Goal: Transaction & Acquisition: Purchase product/service

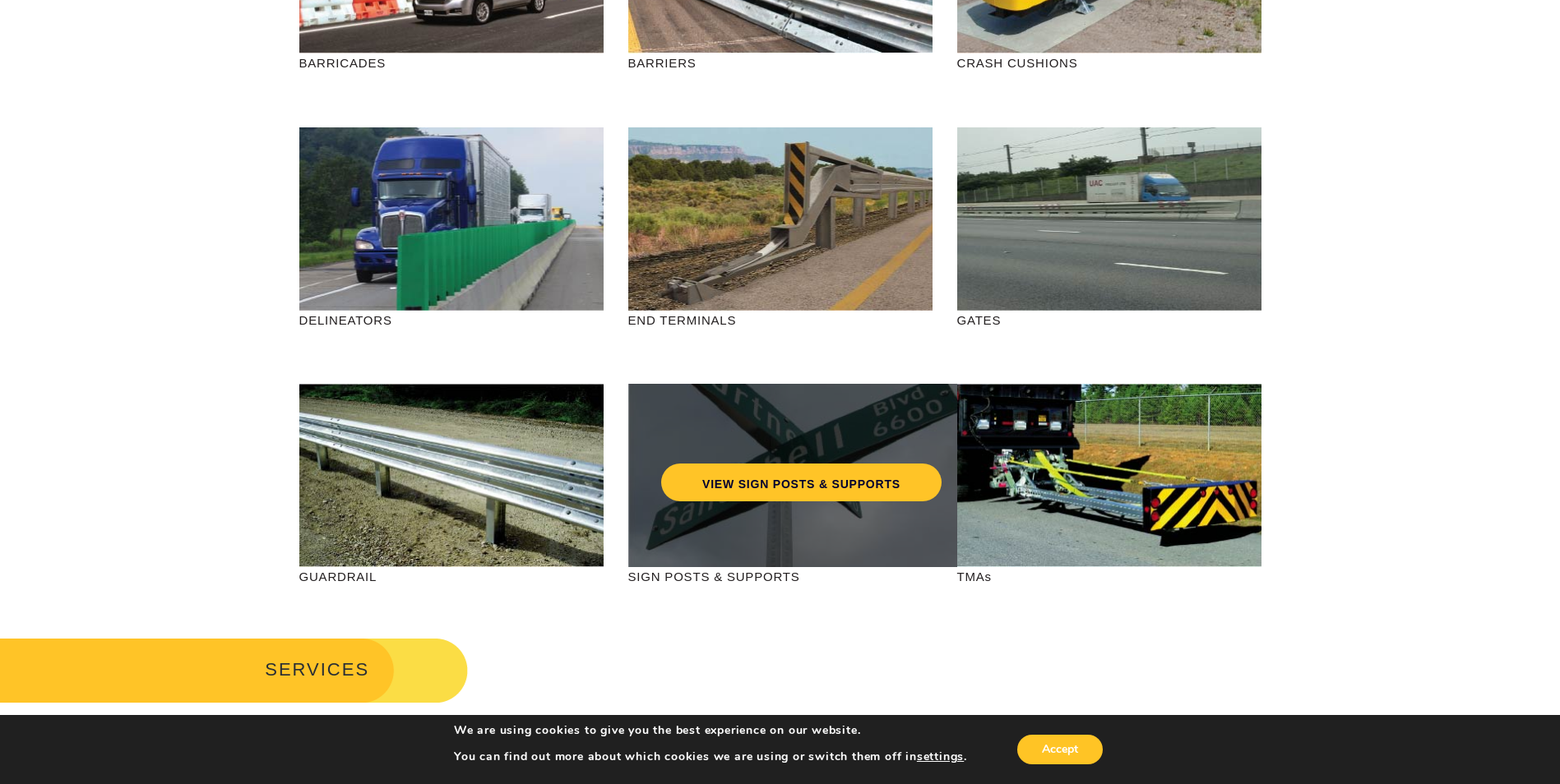
scroll to position [411, 0]
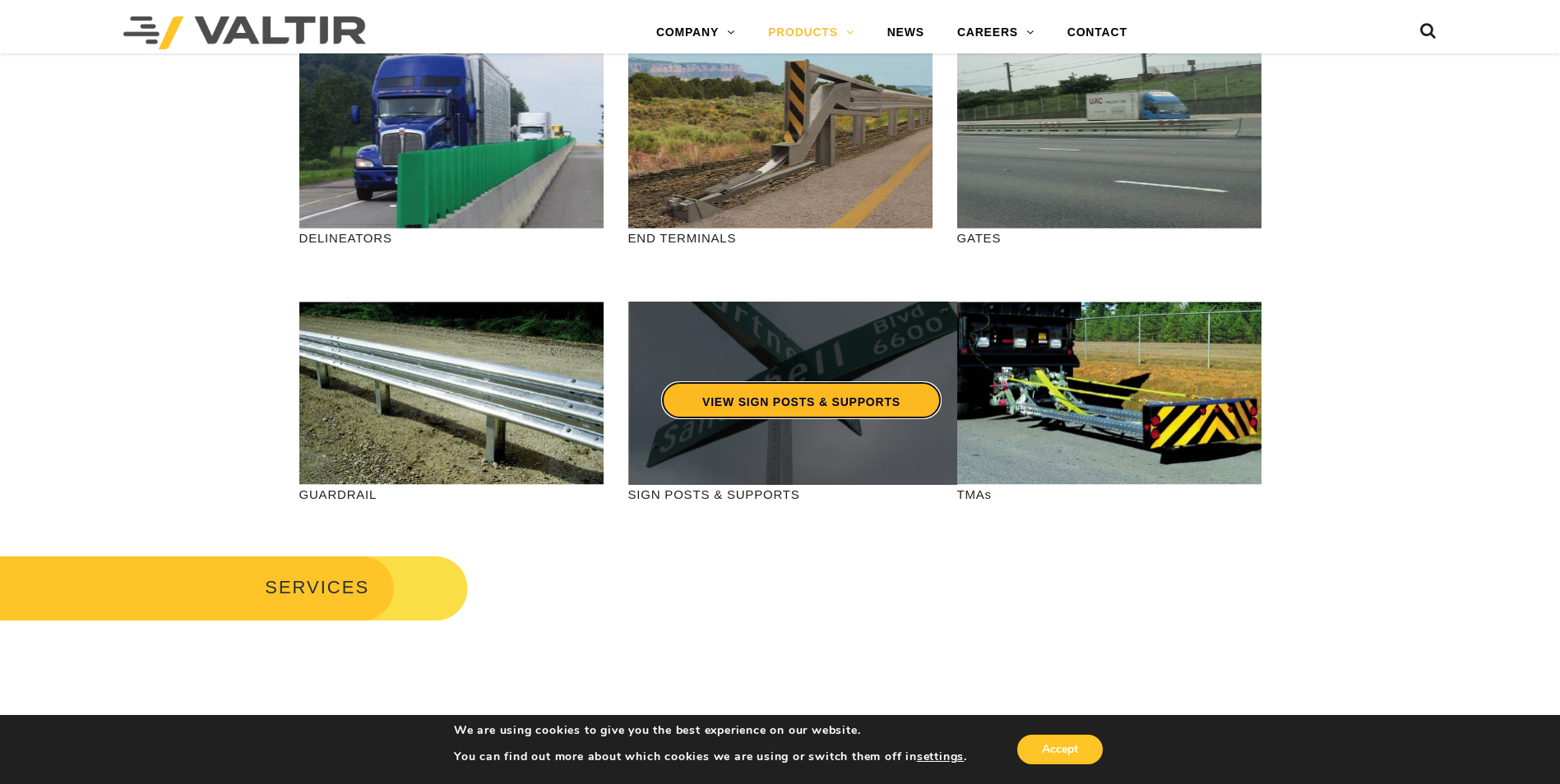
click at [788, 396] on link "VIEW SIGN POSTS & SUPPORTS" at bounding box center [801, 400] width 281 height 38
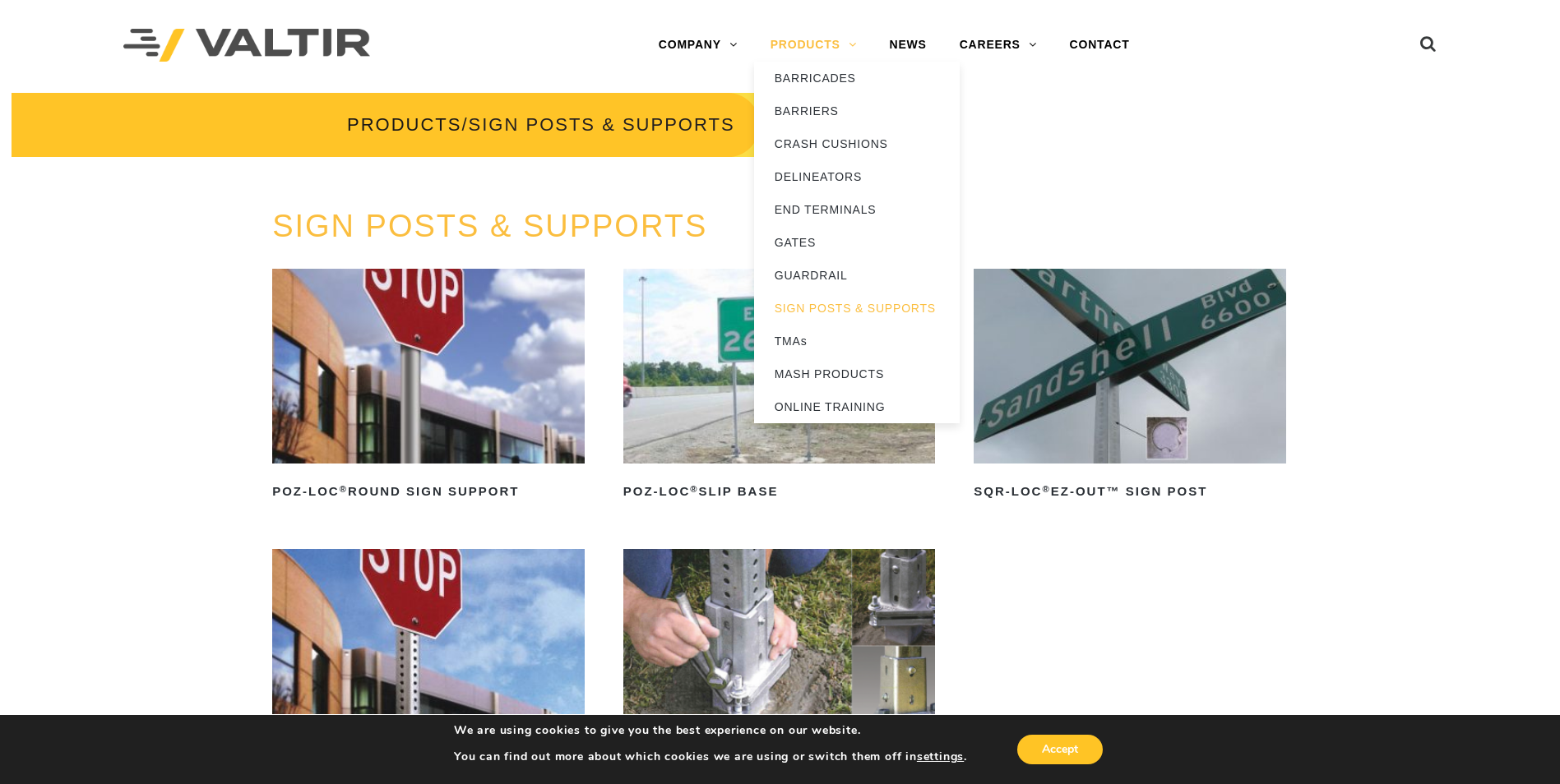
click at [817, 44] on link "PRODUCTS" at bounding box center [813, 45] width 119 height 33
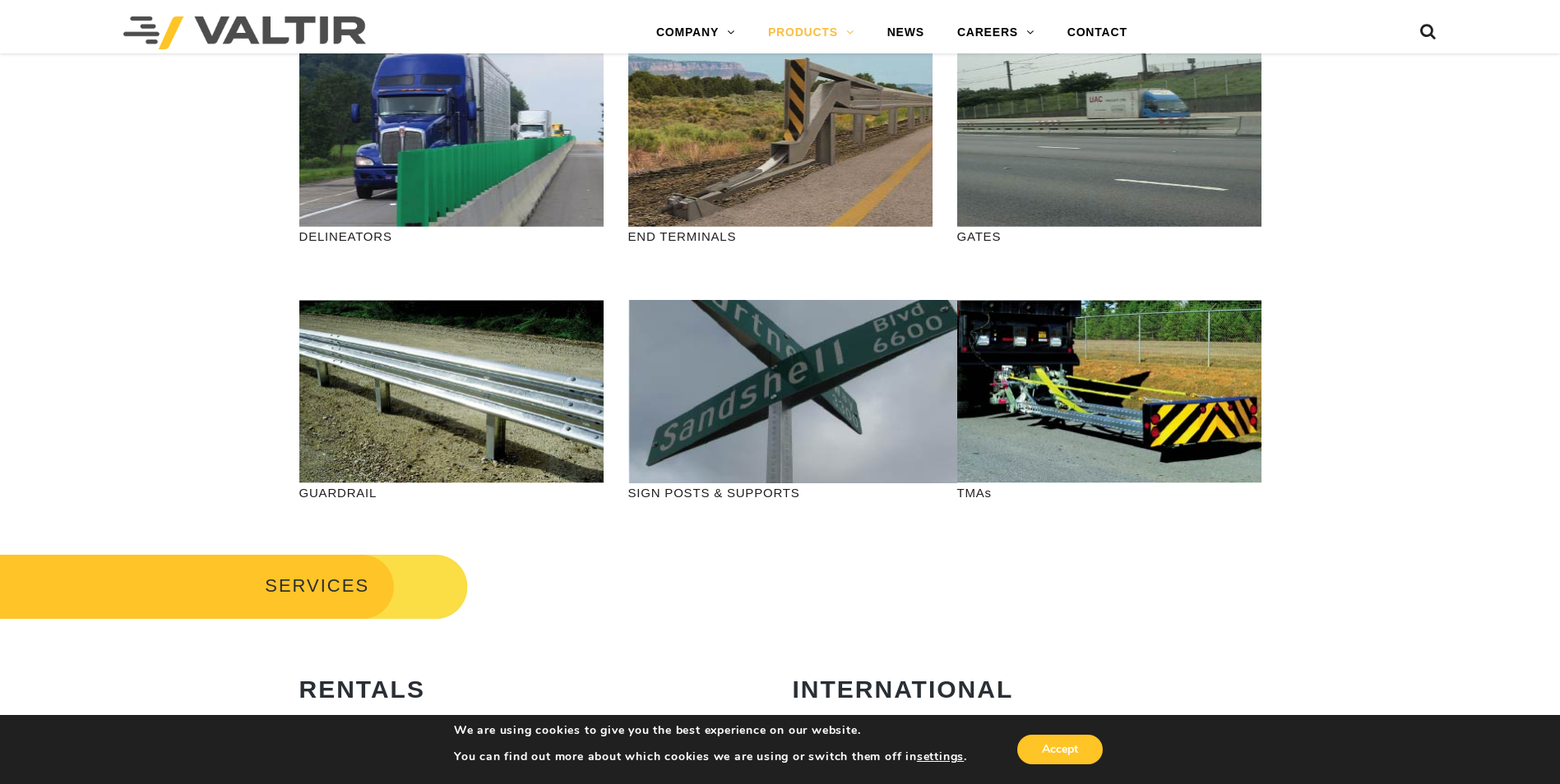
scroll to position [411, 0]
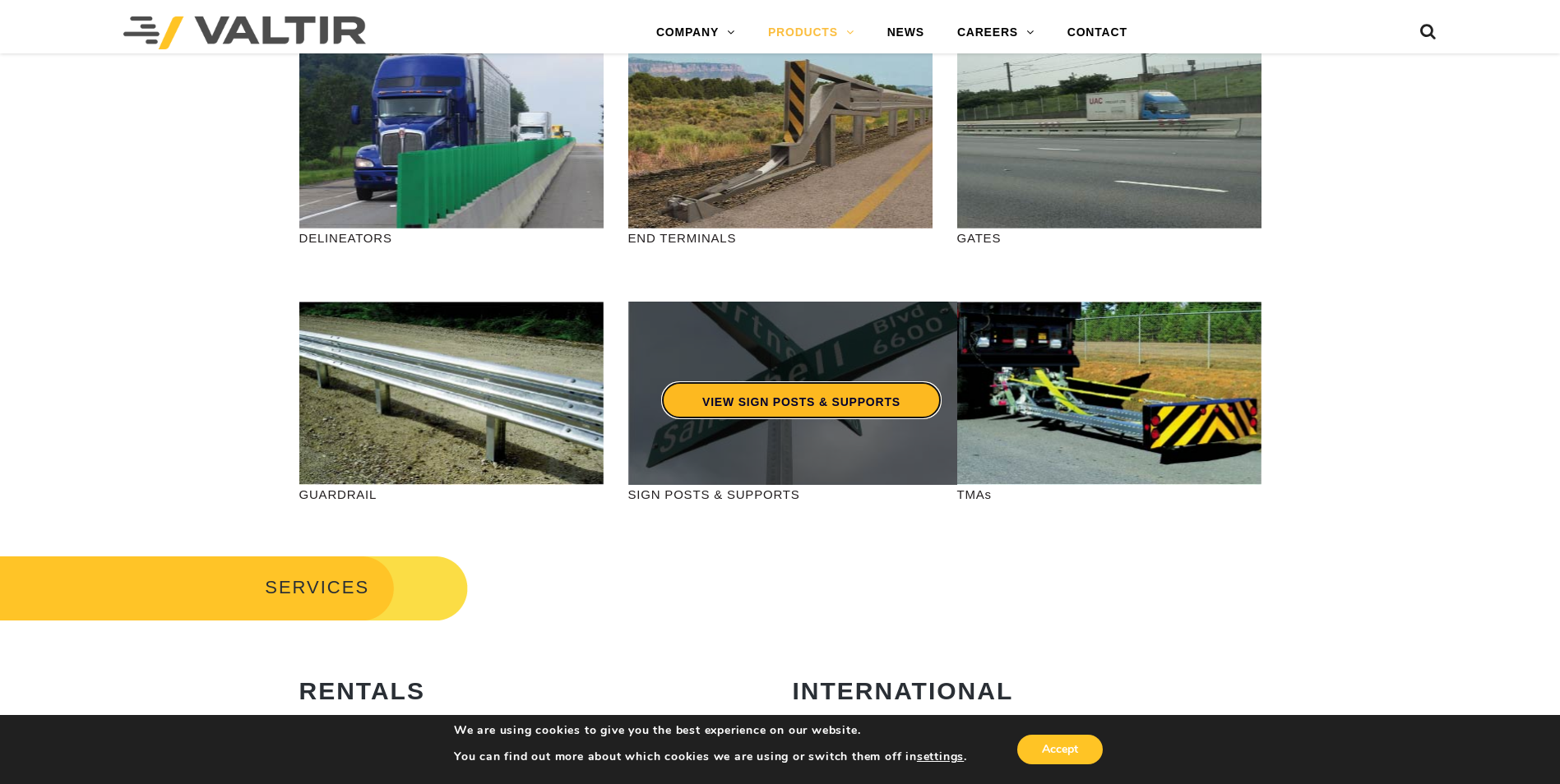
click at [778, 404] on link "VIEW SIGN POSTS & SUPPORTS" at bounding box center [801, 400] width 281 height 38
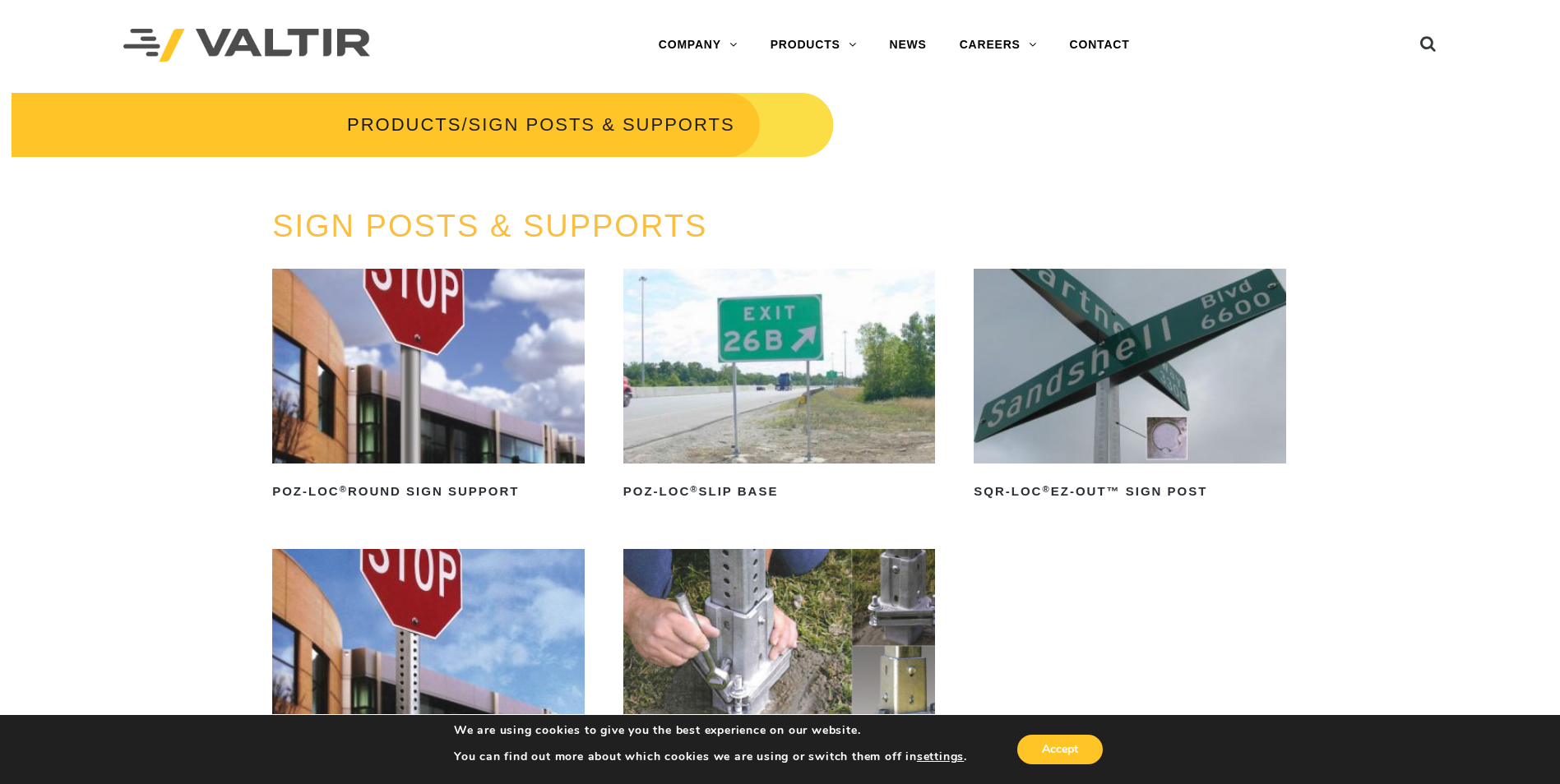
click at [483, 455] on img at bounding box center [428, 366] width 313 height 195
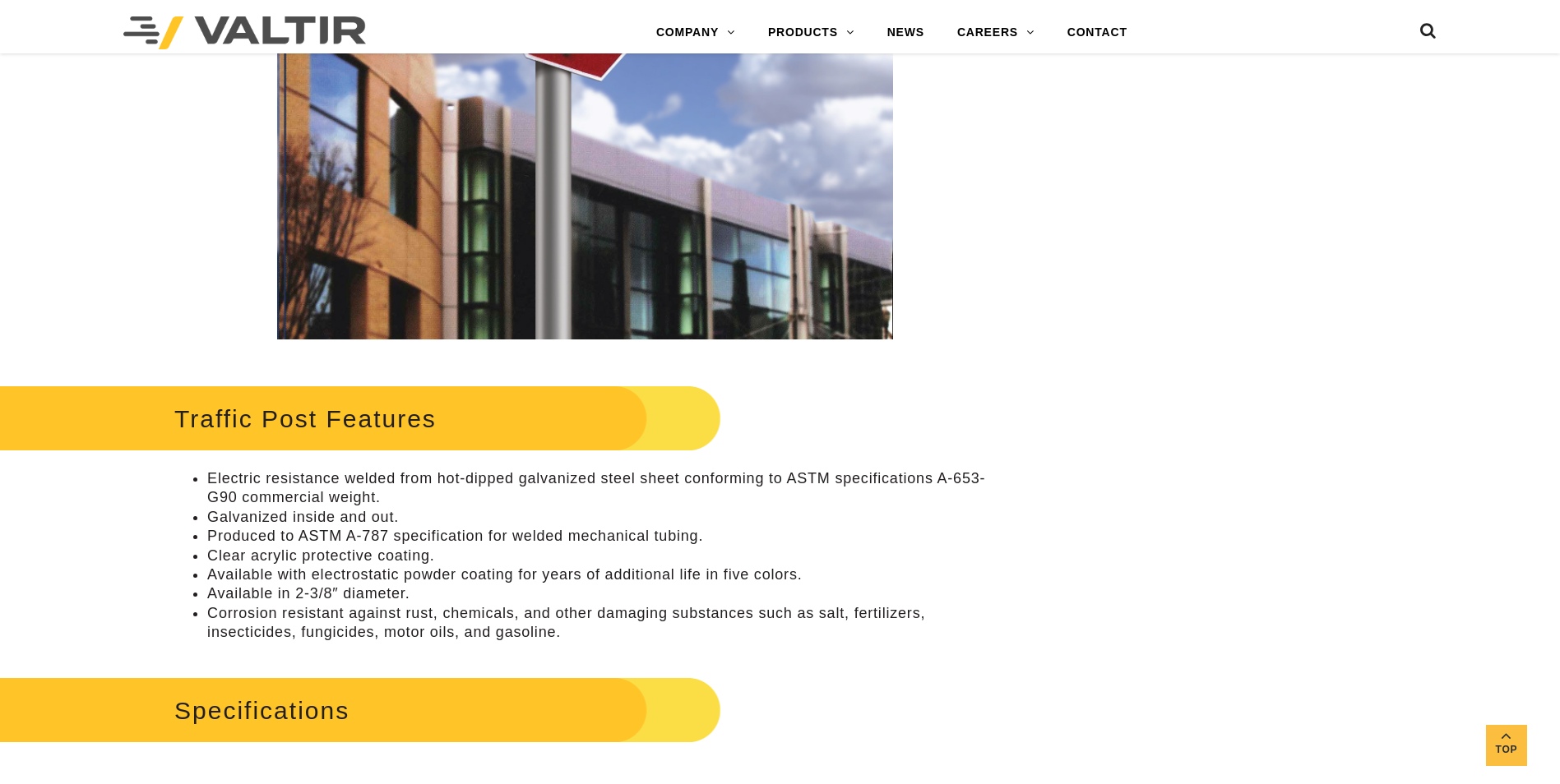
scroll to position [658, 0]
